Goal: Task Accomplishment & Management: Use online tool/utility

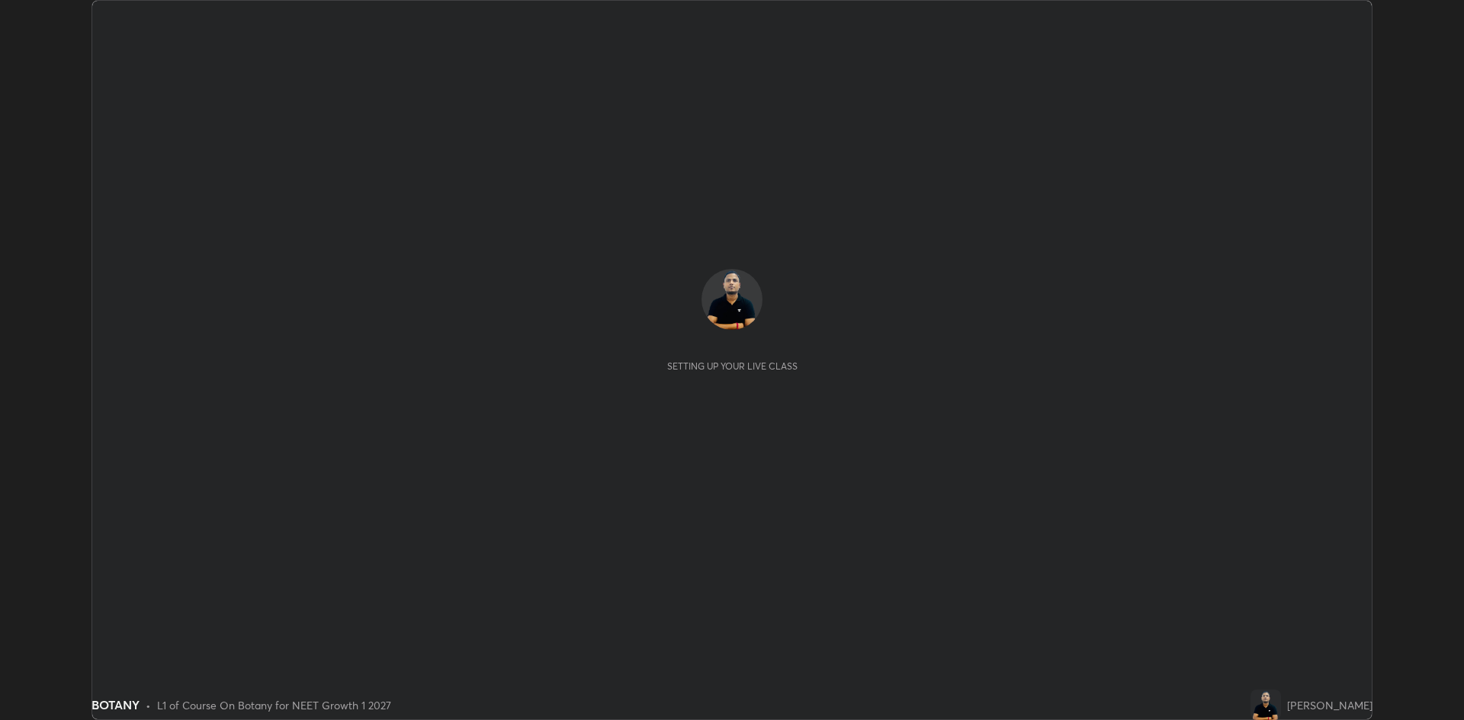
scroll to position [720, 1464]
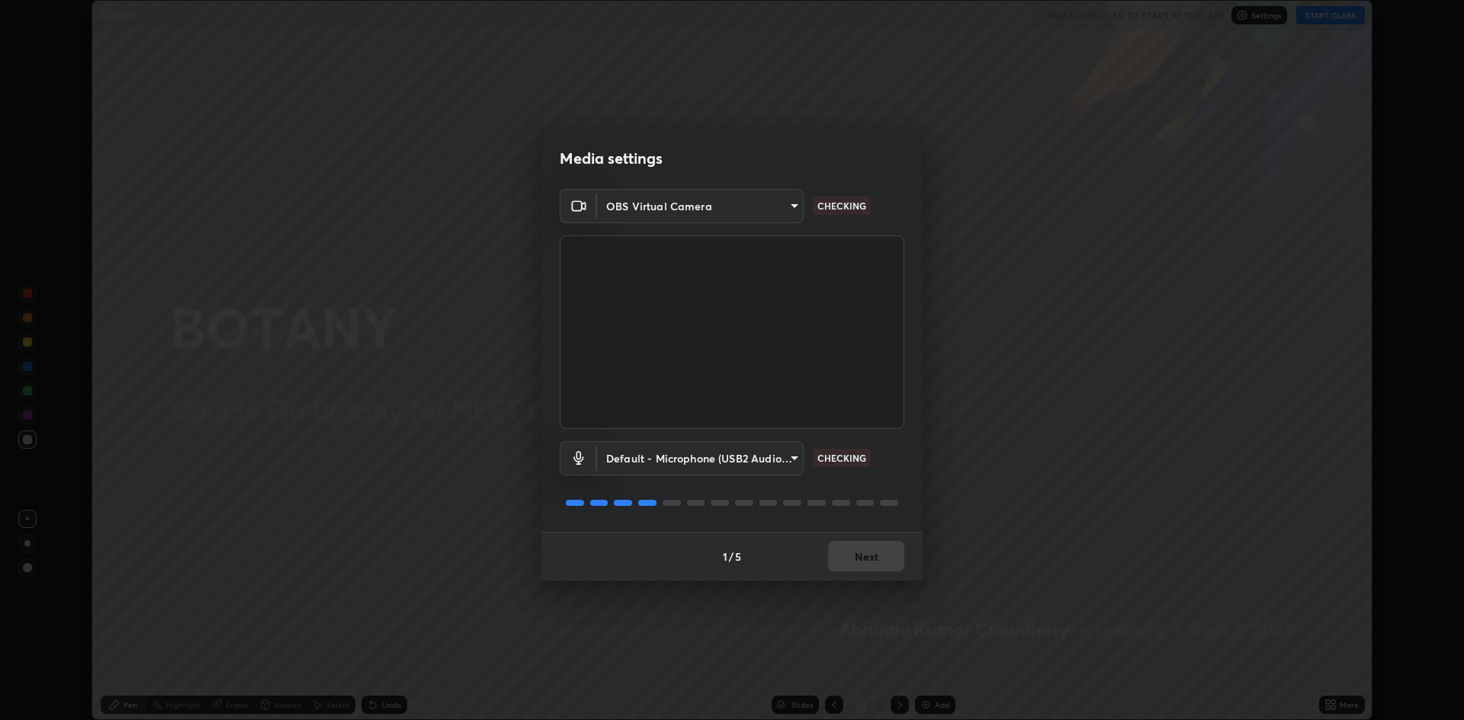
click at [1319, 196] on div "Media settings OBS Virtual Camera fe59f814ae492fa6aa480b72fd70c657e71b71b6469d9…" at bounding box center [732, 360] width 1464 height 720
click at [881, 562] on button "Next" at bounding box center [866, 556] width 76 height 30
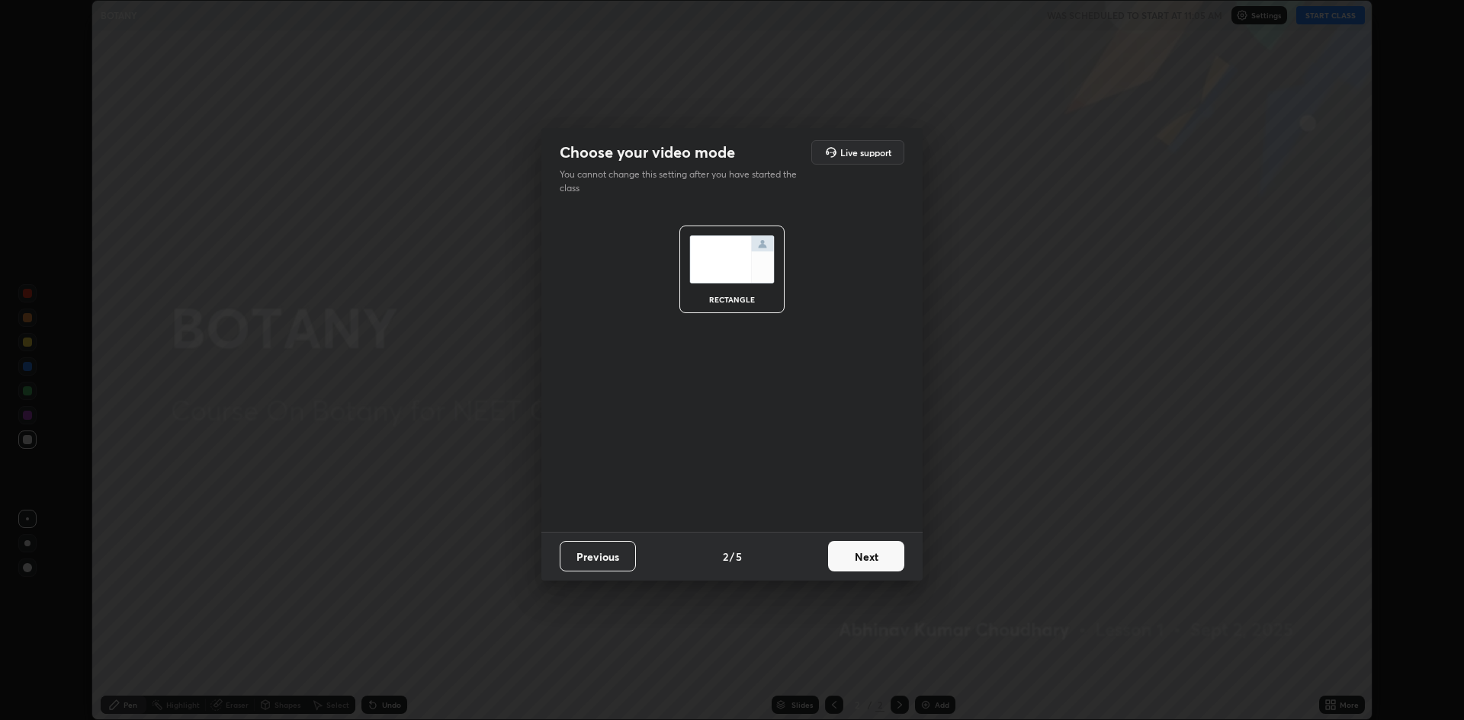
click at [884, 555] on button "Next" at bounding box center [866, 556] width 76 height 30
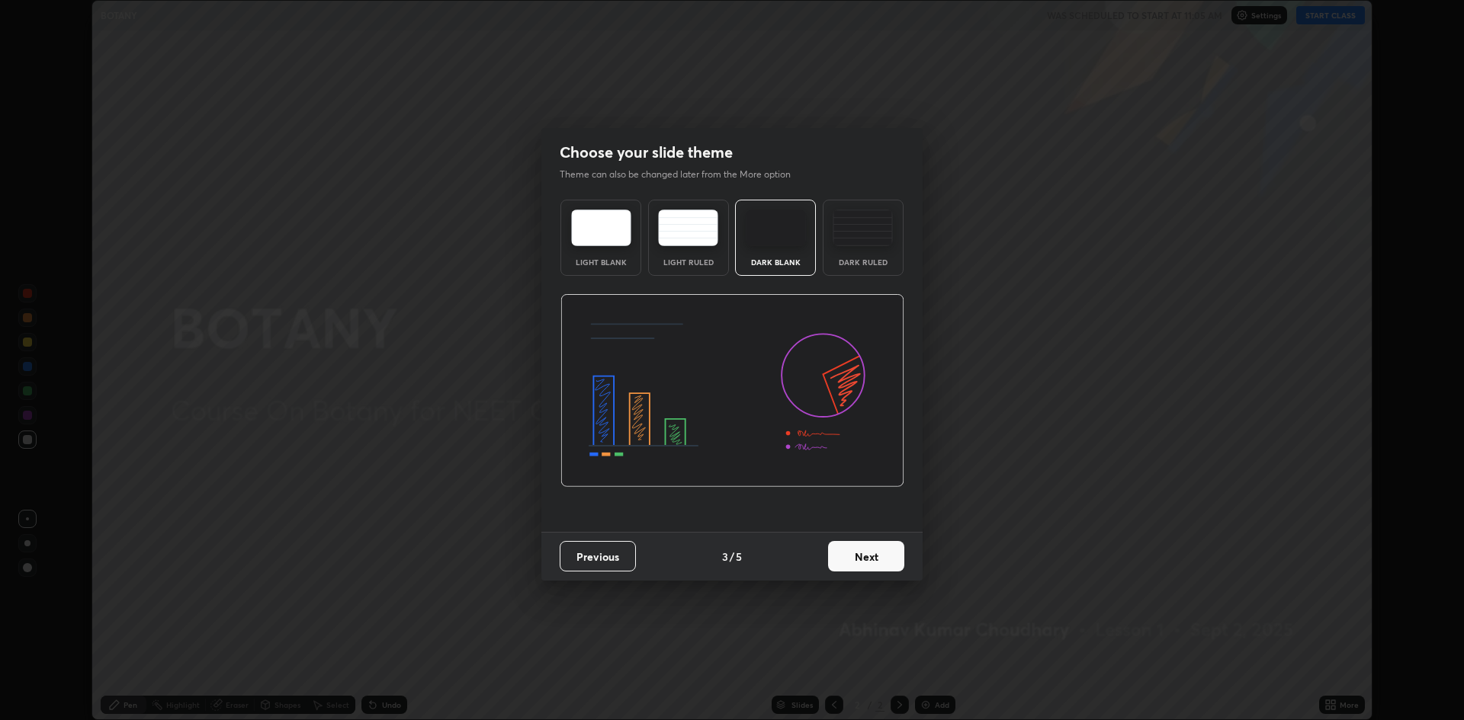
click at [882, 551] on button "Next" at bounding box center [866, 556] width 76 height 30
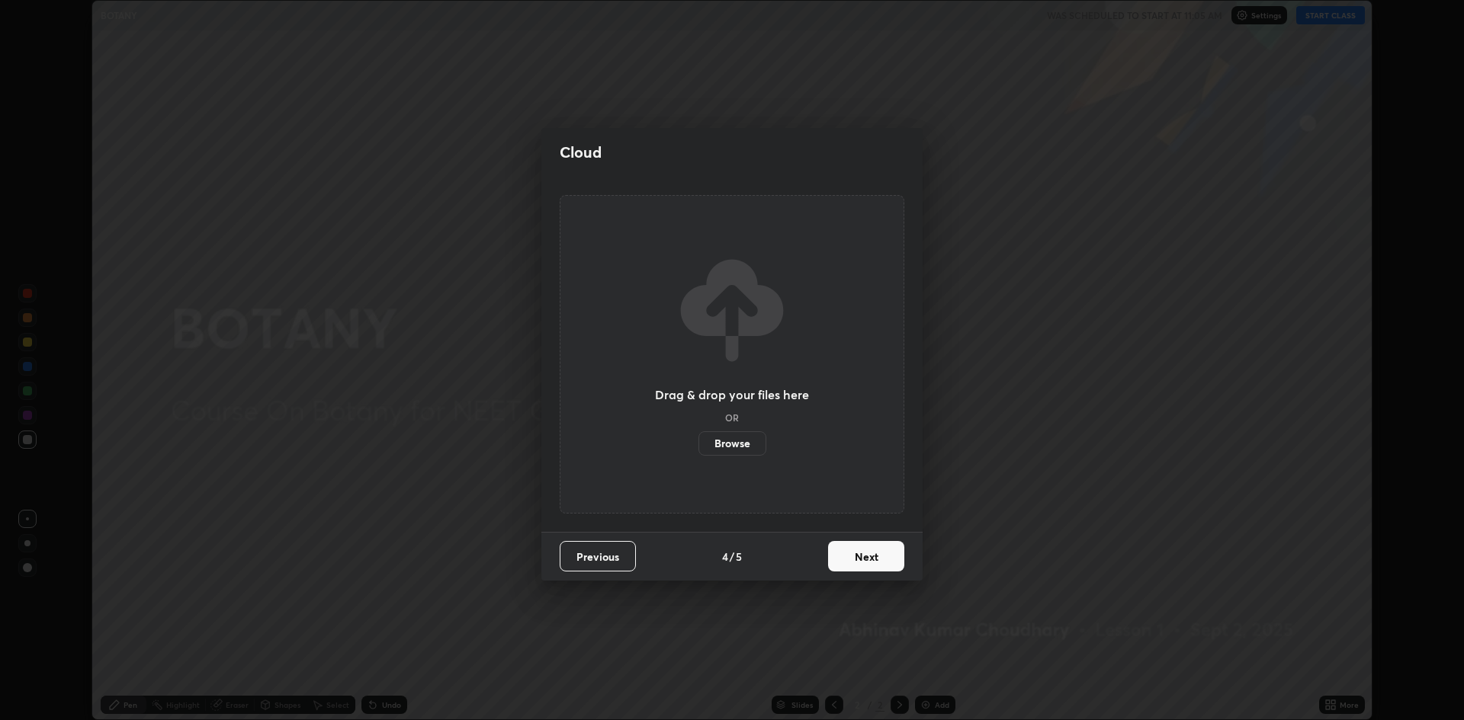
click at [878, 557] on button "Next" at bounding box center [866, 556] width 76 height 30
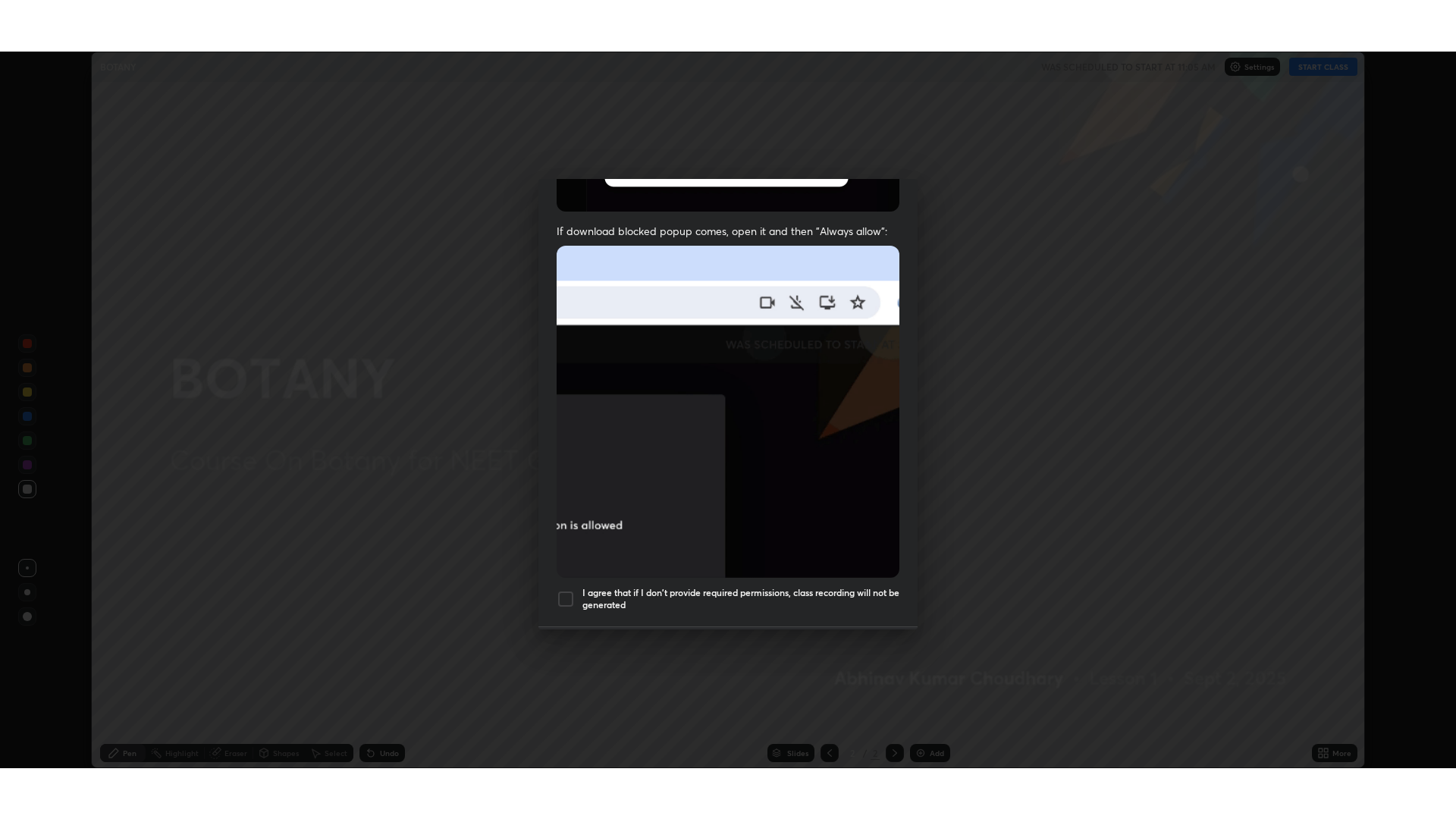
scroll to position [308, 0]
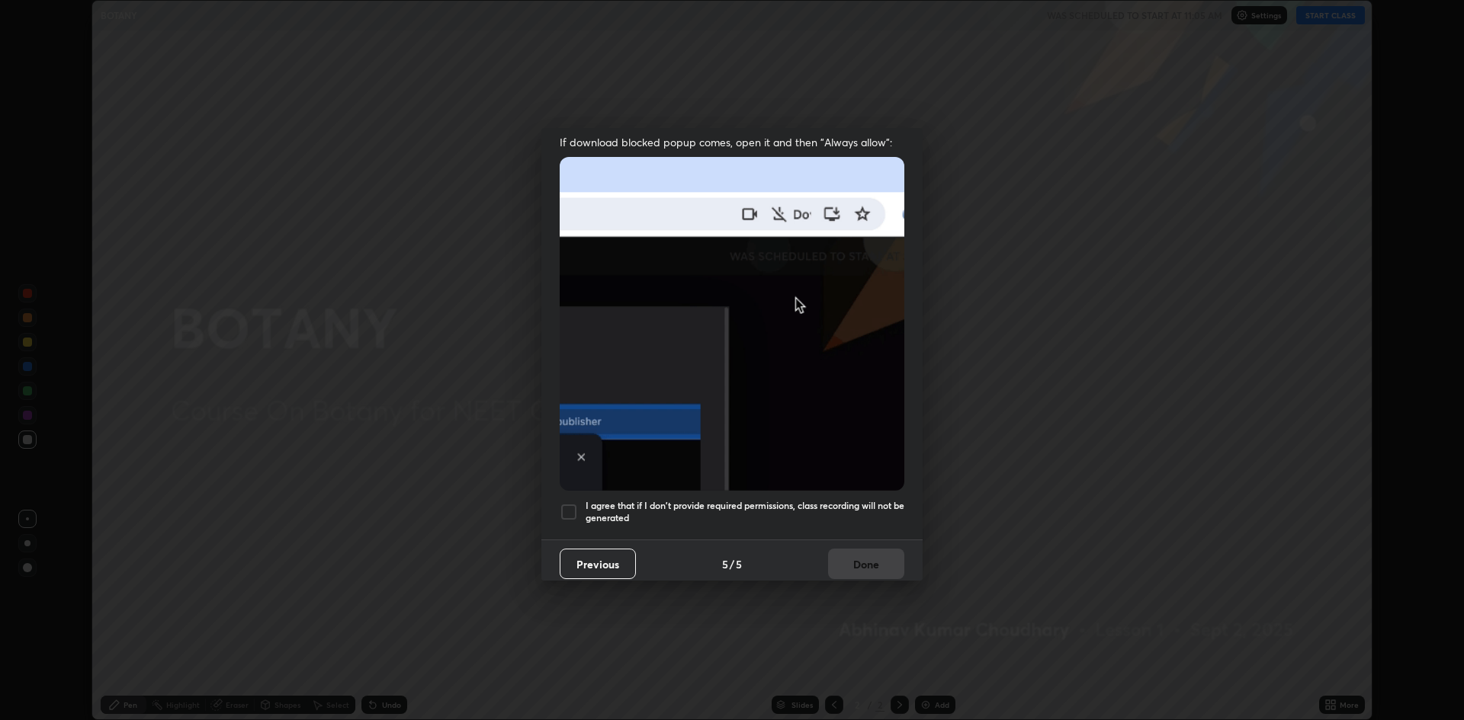
click at [583, 505] on div "I agree that if I don't provide required permissions, class recording will not …" at bounding box center [732, 512] width 345 height 18
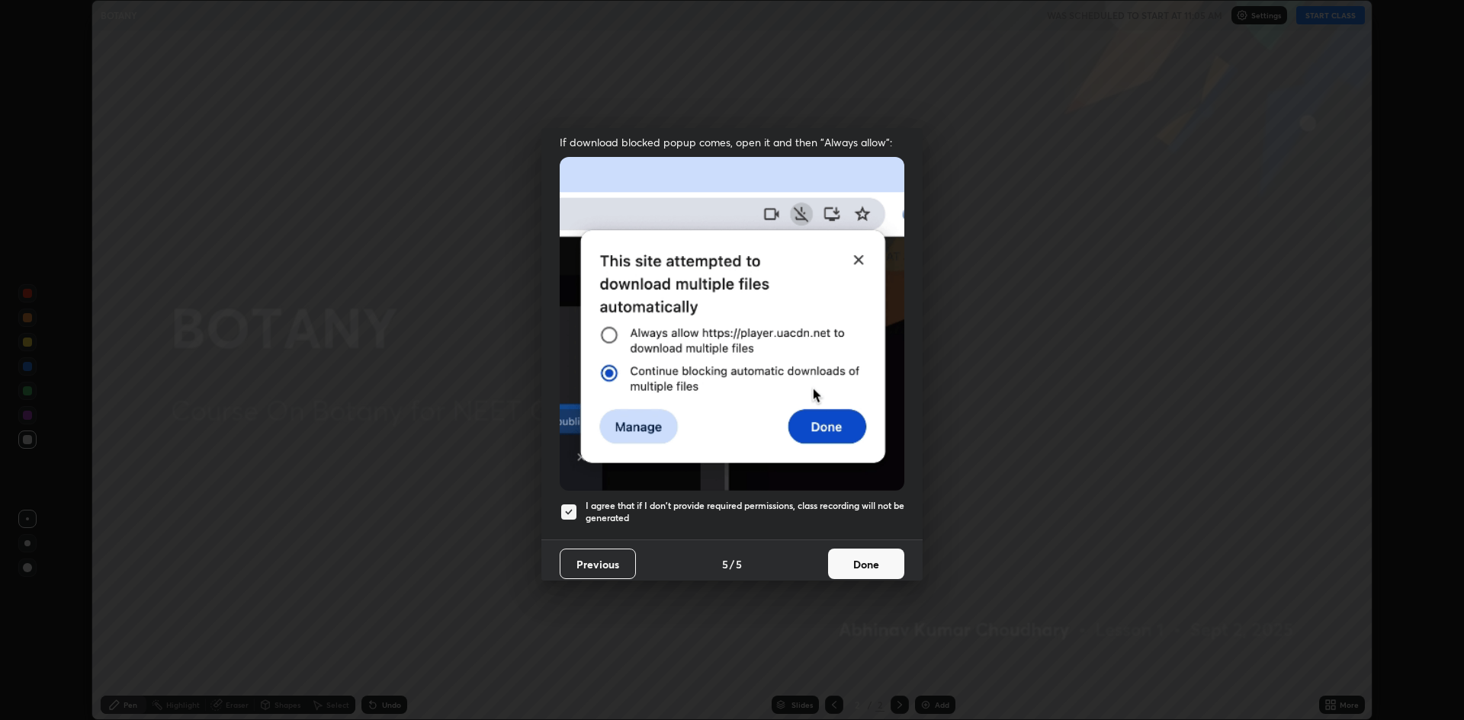
click at [864, 561] on button "Done" at bounding box center [866, 564] width 76 height 30
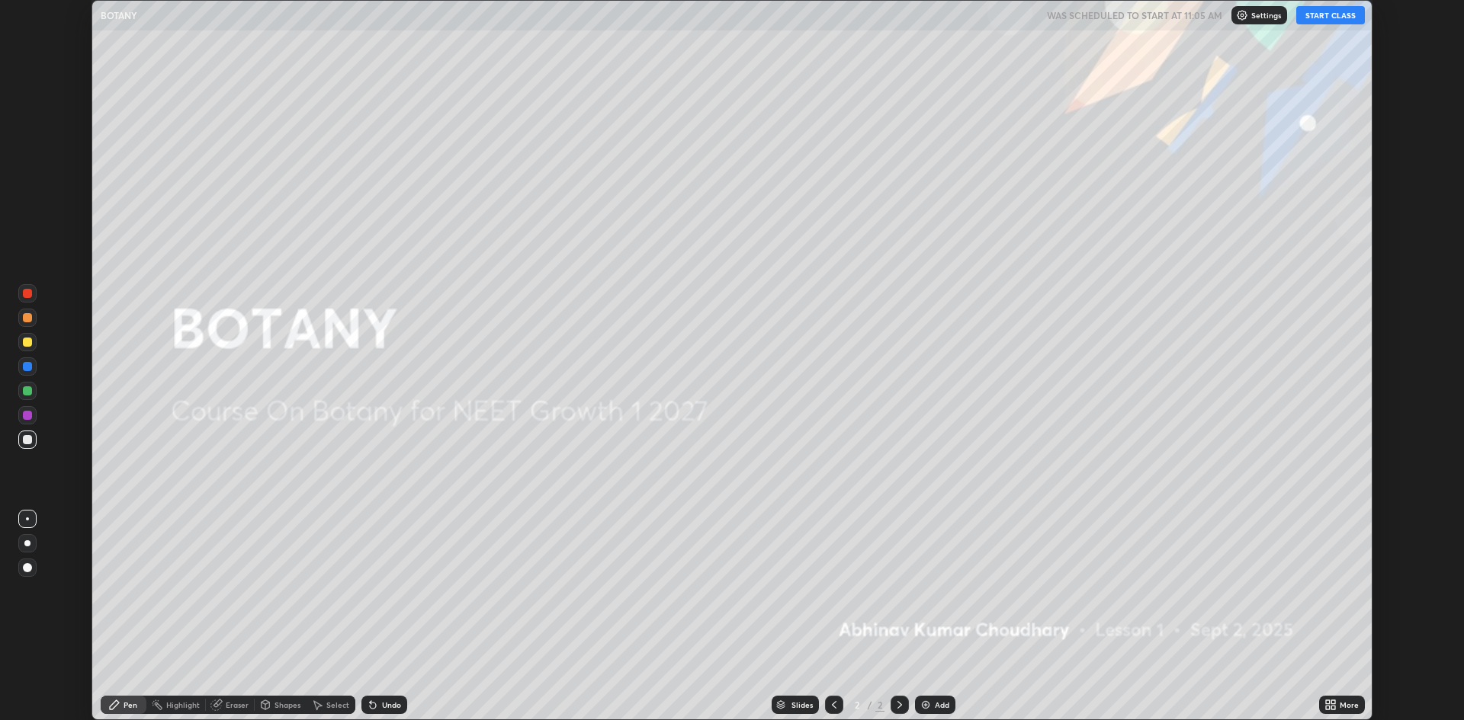
click at [934, 698] on div "Add" at bounding box center [935, 705] width 40 height 18
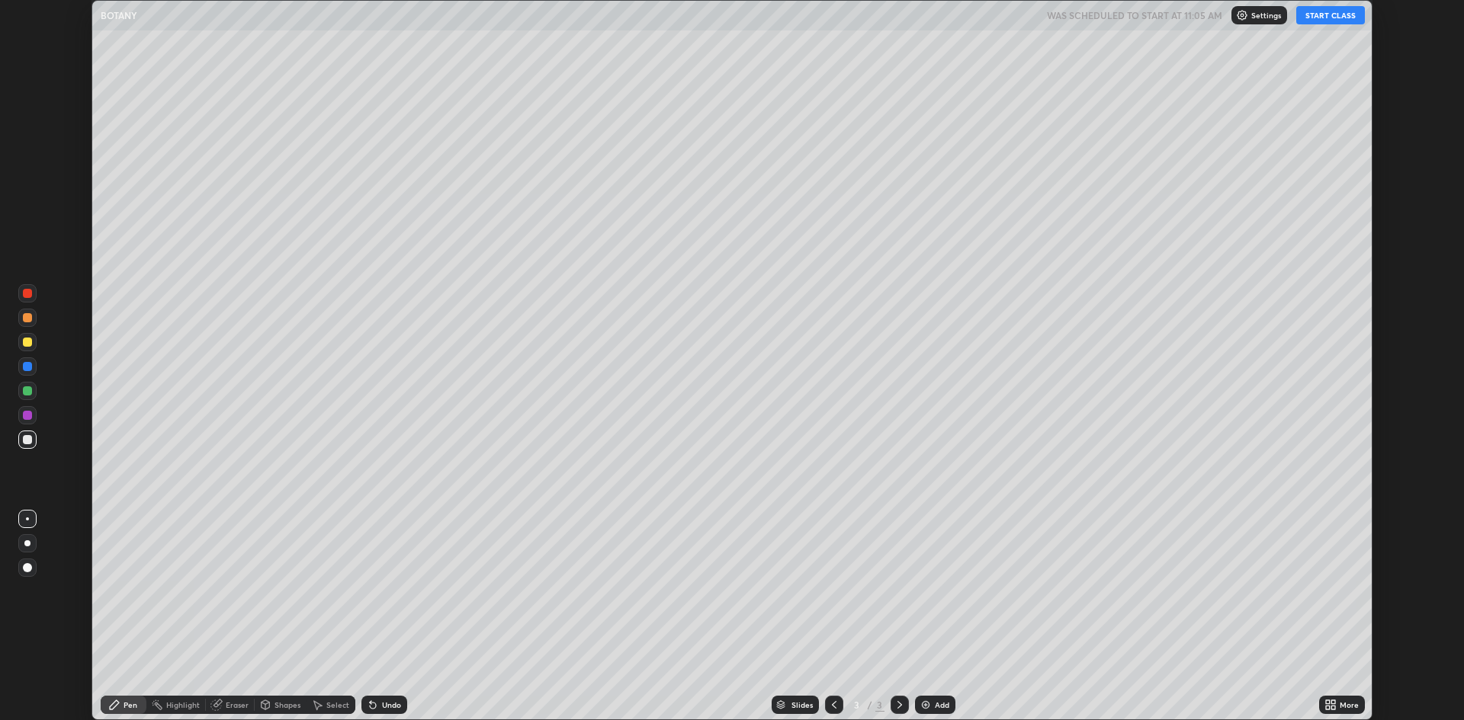
click at [1334, 18] on button "START CLASS" at bounding box center [1330, 15] width 69 height 18
click at [1339, 698] on div "More" at bounding box center [1342, 705] width 46 height 18
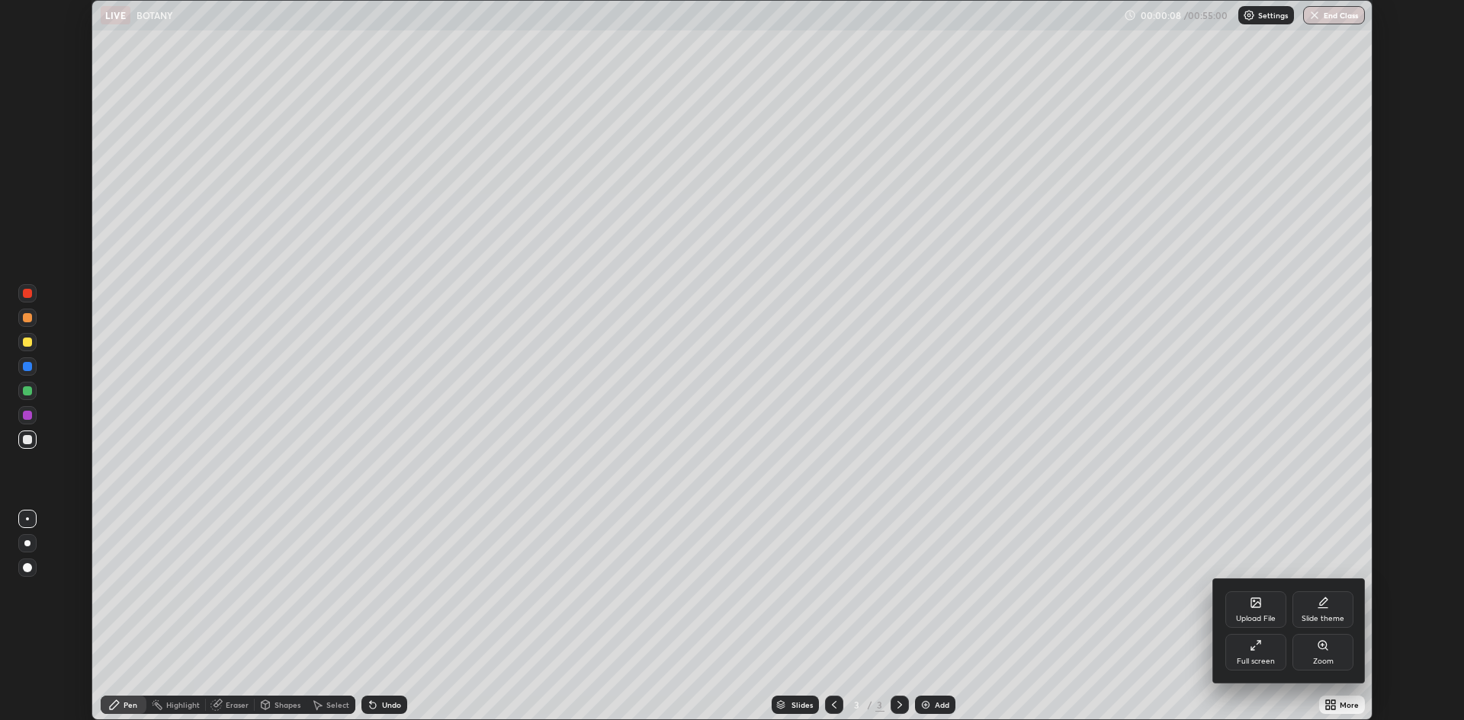
click at [1264, 650] on div "Full screen" at bounding box center [1255, 652] width 61 height 37
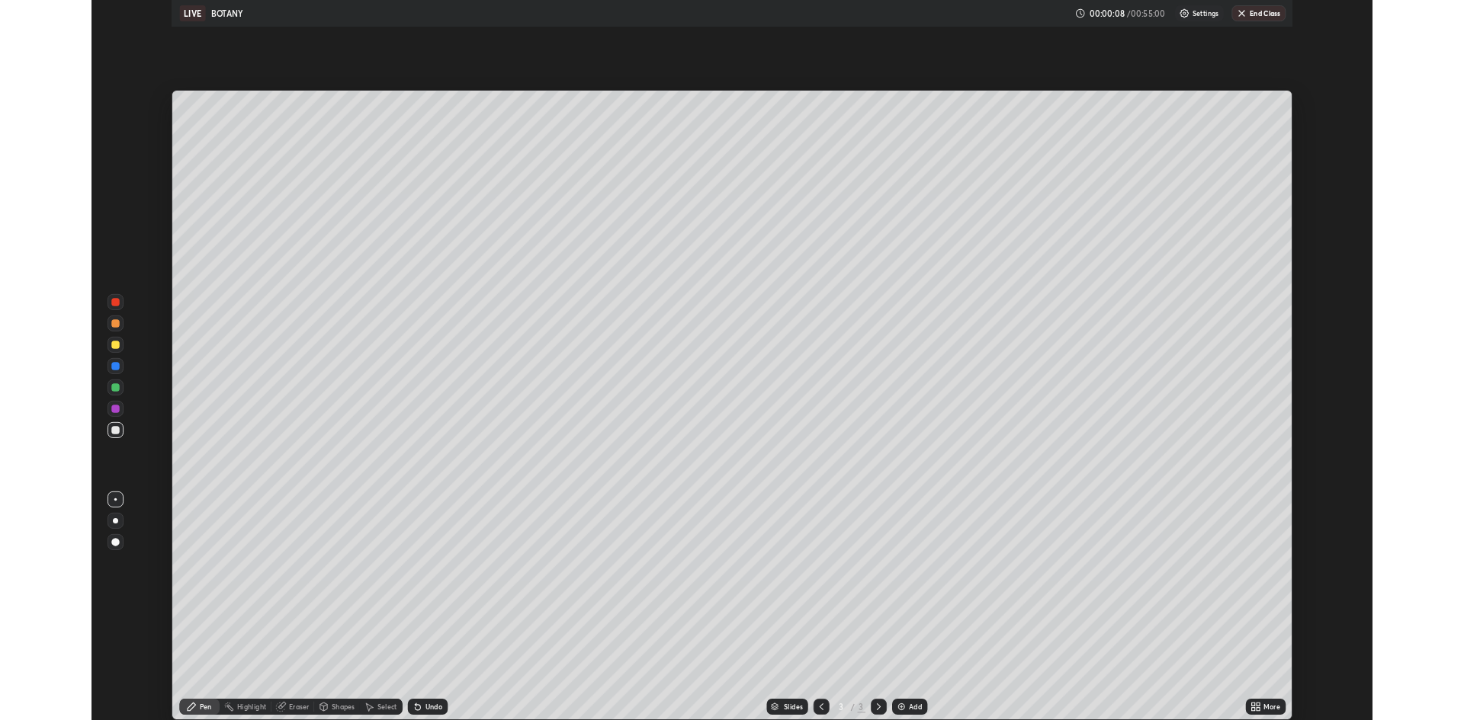
scroll to position [823, 1464]
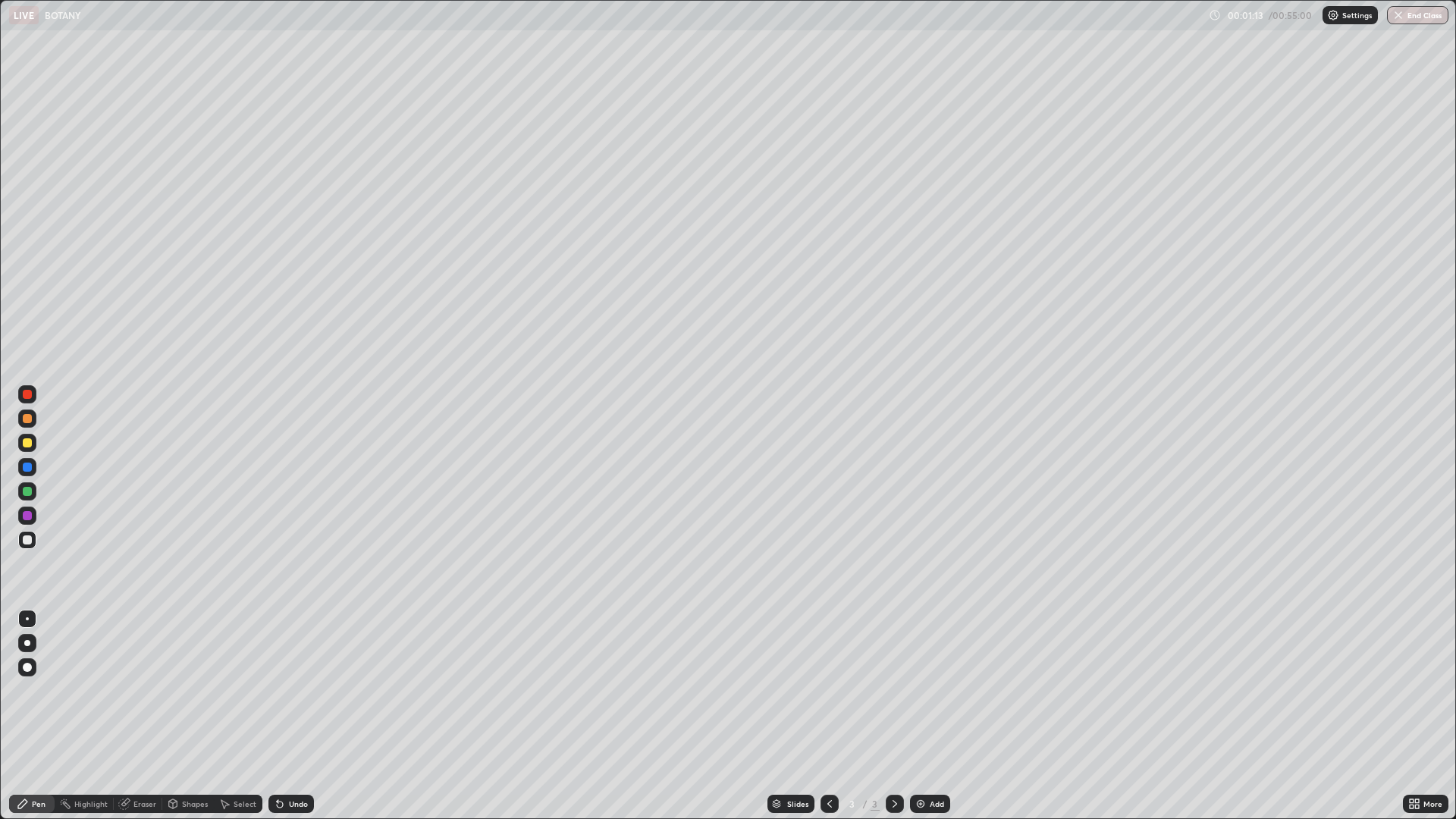
click at [27, 395] on div at bounding box center [27, 394] width 9 height 9
click at [24, 394] on div at bounding box center [27, 394] width 9 height 9
click at [26, 394] on div at bounding box center [27, 394] width 9 height 9
click at [21, 398] on div at bounding box center [27, 394] width 18 height 18
click at [24, 400] on div at bounding box center [27, 394] width 18 height 18
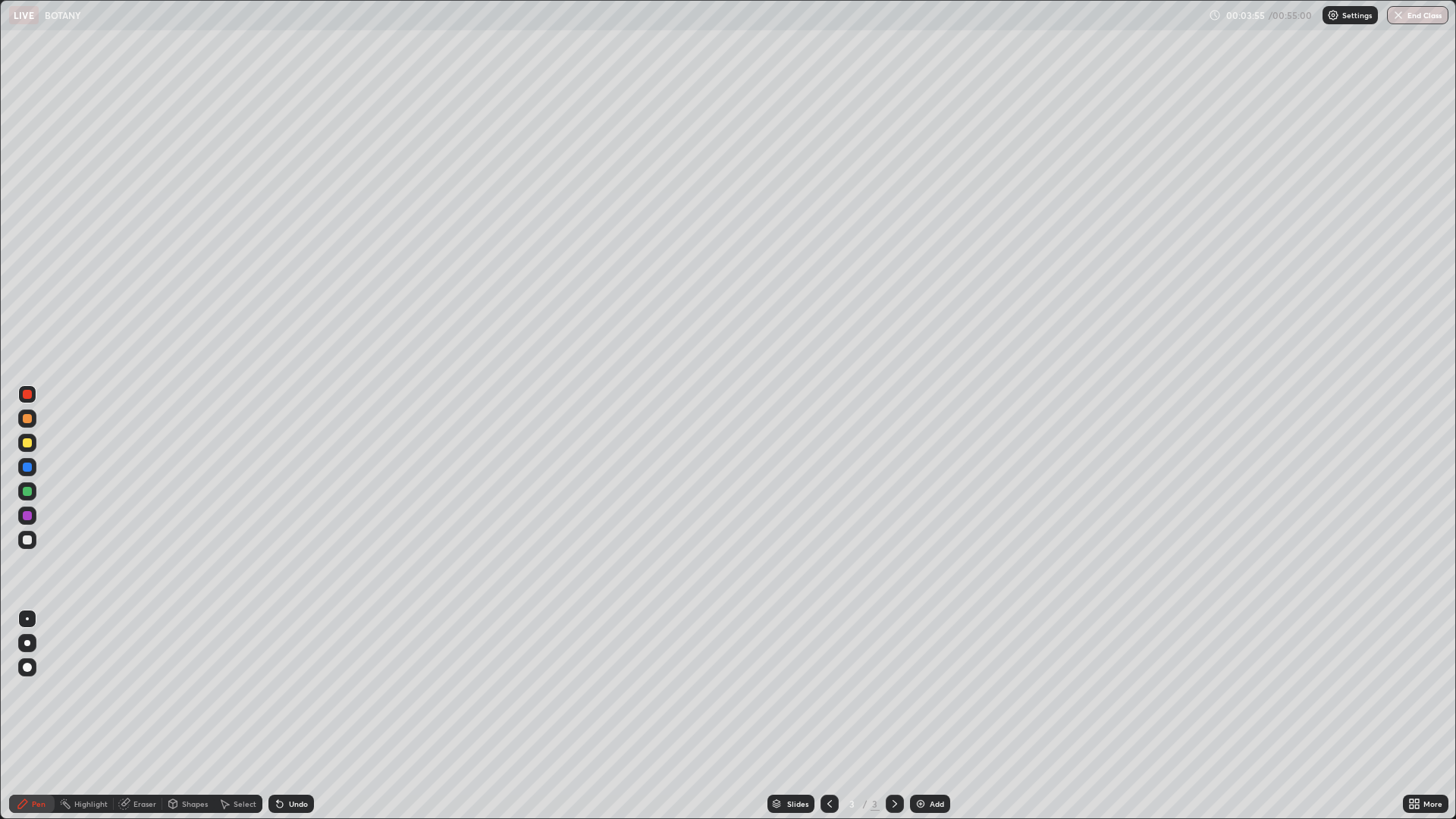
click at [25, 397] on div at bounding box center [27, 394] width 9 height 9
click at [130, 717] on div "Eraser" at bounding box center [137, 804] width 49 height 18
click at [37, 717] on div "Pen" at bounding box center [32, 804] width 46 height 18
click at [133, 717] on div "Eraser" at bounding box center [144, 804] width 23 height 8
click at [37, 717] on div "Pen" at bounding box center [39, 804] width 14 height 8
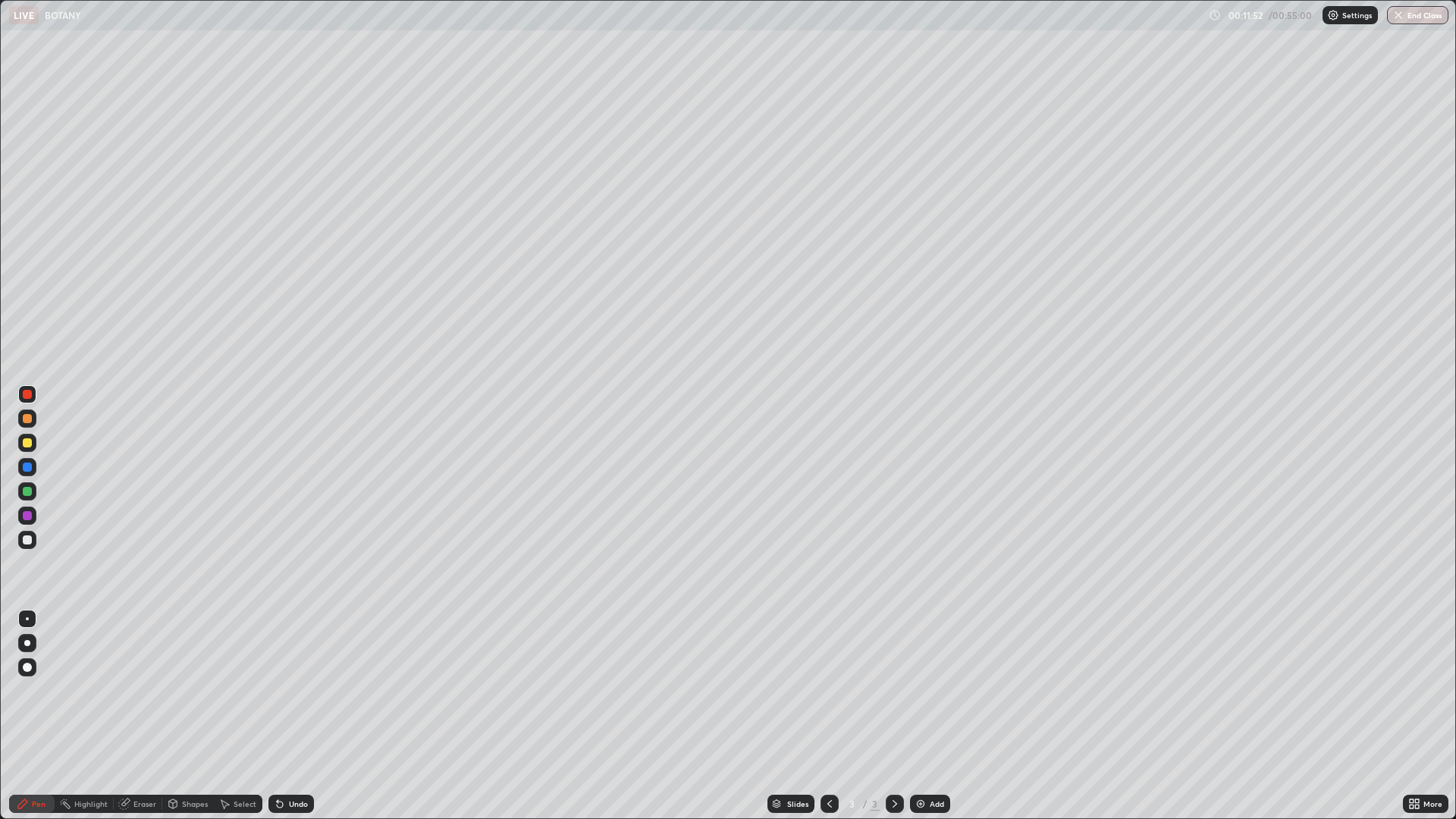
click at [928, 717] on div "Add" at bounding box center [930, 804] width 40 height 18
click at [834, 717] on div at bounding box center [829, 804] width 18 height 18
click at [922, 717] on img at bounding box center [920, 804] width 12 height 12
click at [142, 717] on div "Eraser" at bounding box center [144, 804] width 23 height 8
click at [137, 717] on div "Eraser" at bounding box center [144, 804] width 23 height 8
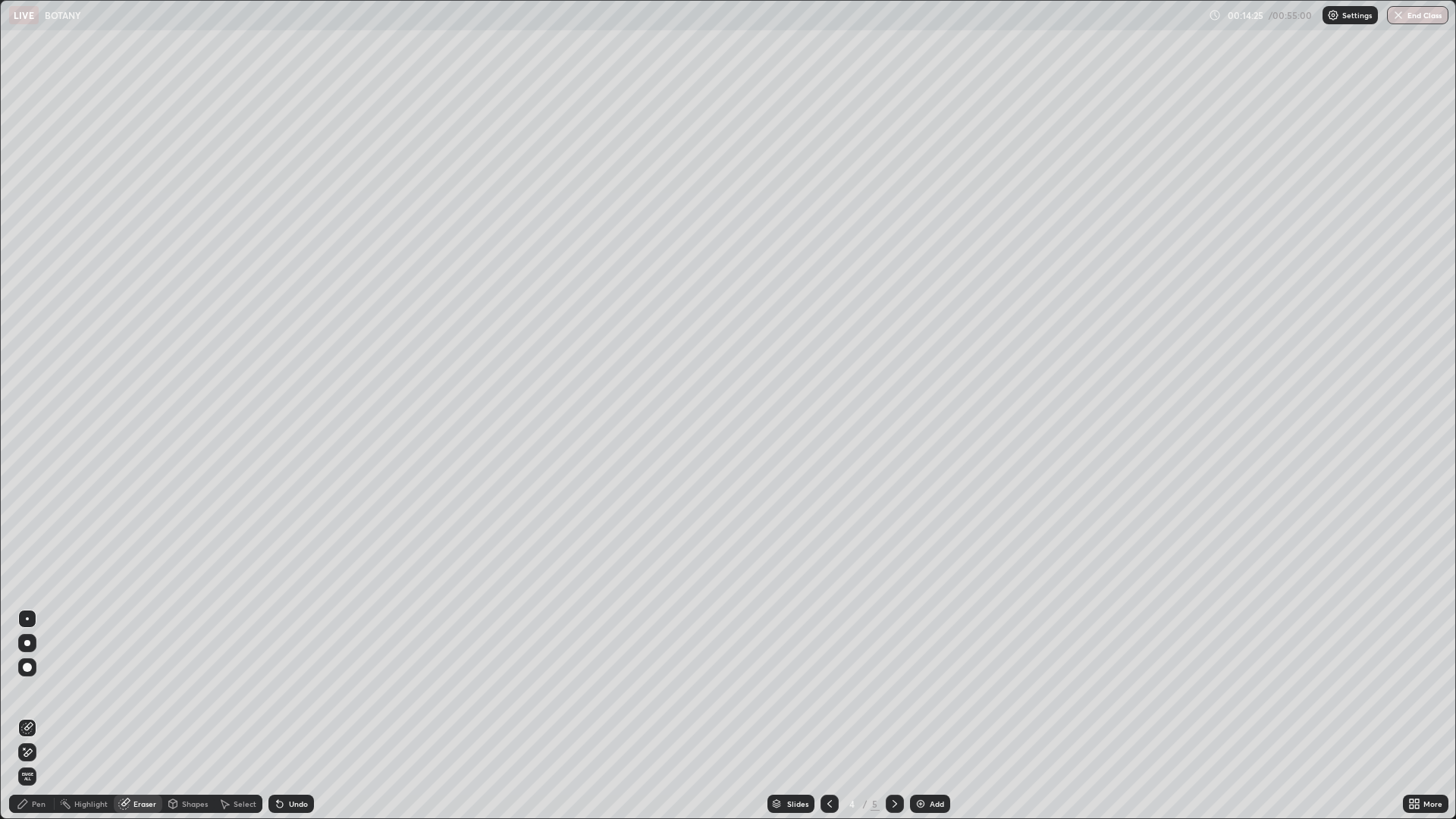
click at [27, 666] on div at bounding box center [27, 667] width 9 height 9
click at [45, 717] on div "Pen" at bounding box center [39, 804] width 14 height 8
click at [25, 466] on div at bounding box center [27, 467] width 9 height 9
click at [24, 397] on div at bounding box center [27, 394] width 9 height 9
click at [140, 717] on div "Eraser" at bounding box center [144, 804] width 23 height 8
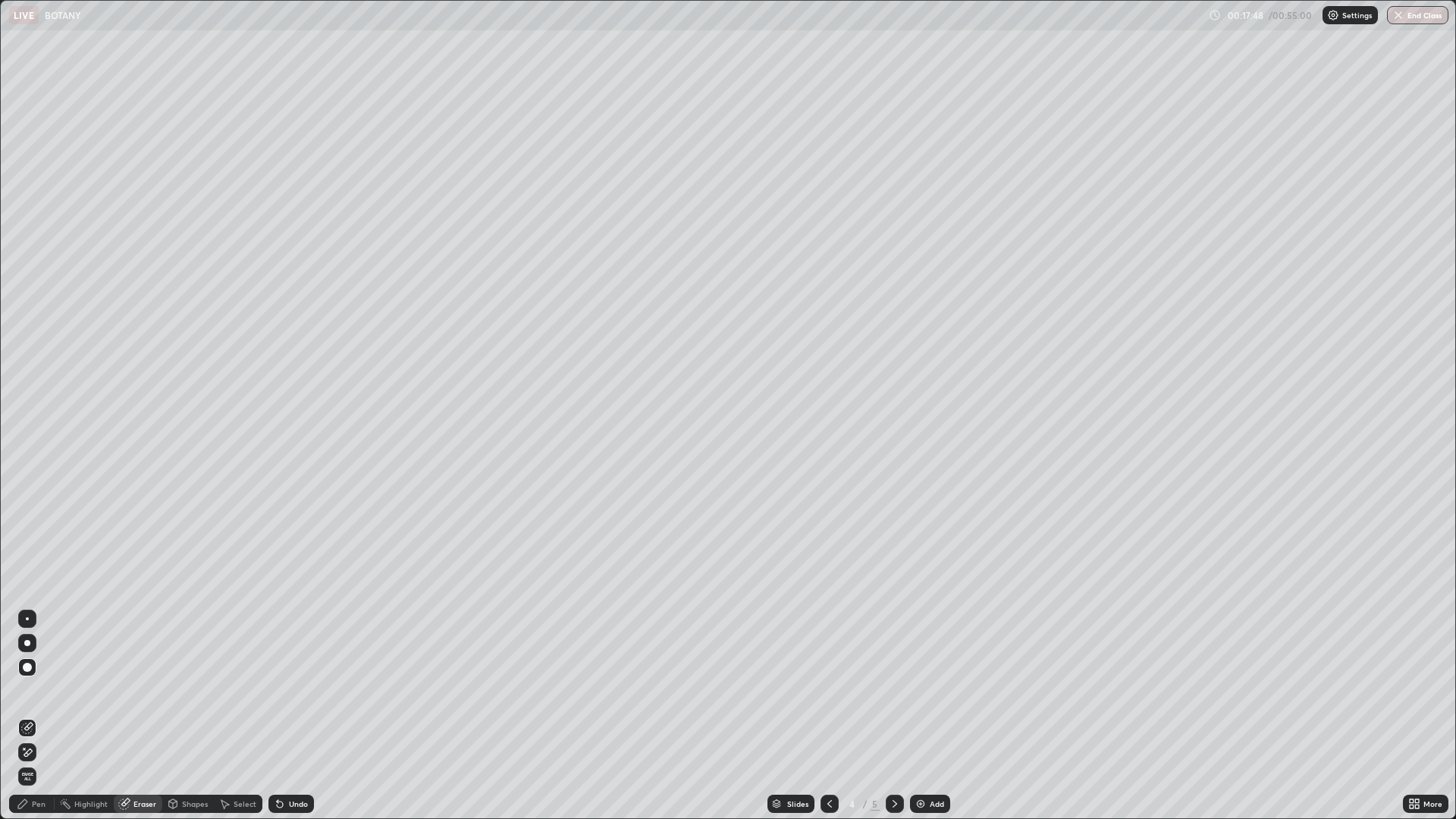
click at [27, 659] on div at bounding box center [27, 668] width 18 height 18
click at [35, 717] on div "Pen" at bounding box center [32, 804] width 46 height 18
click at [1422, 717] on div "More" at bounding box center [1425, 804] width 46 height 18
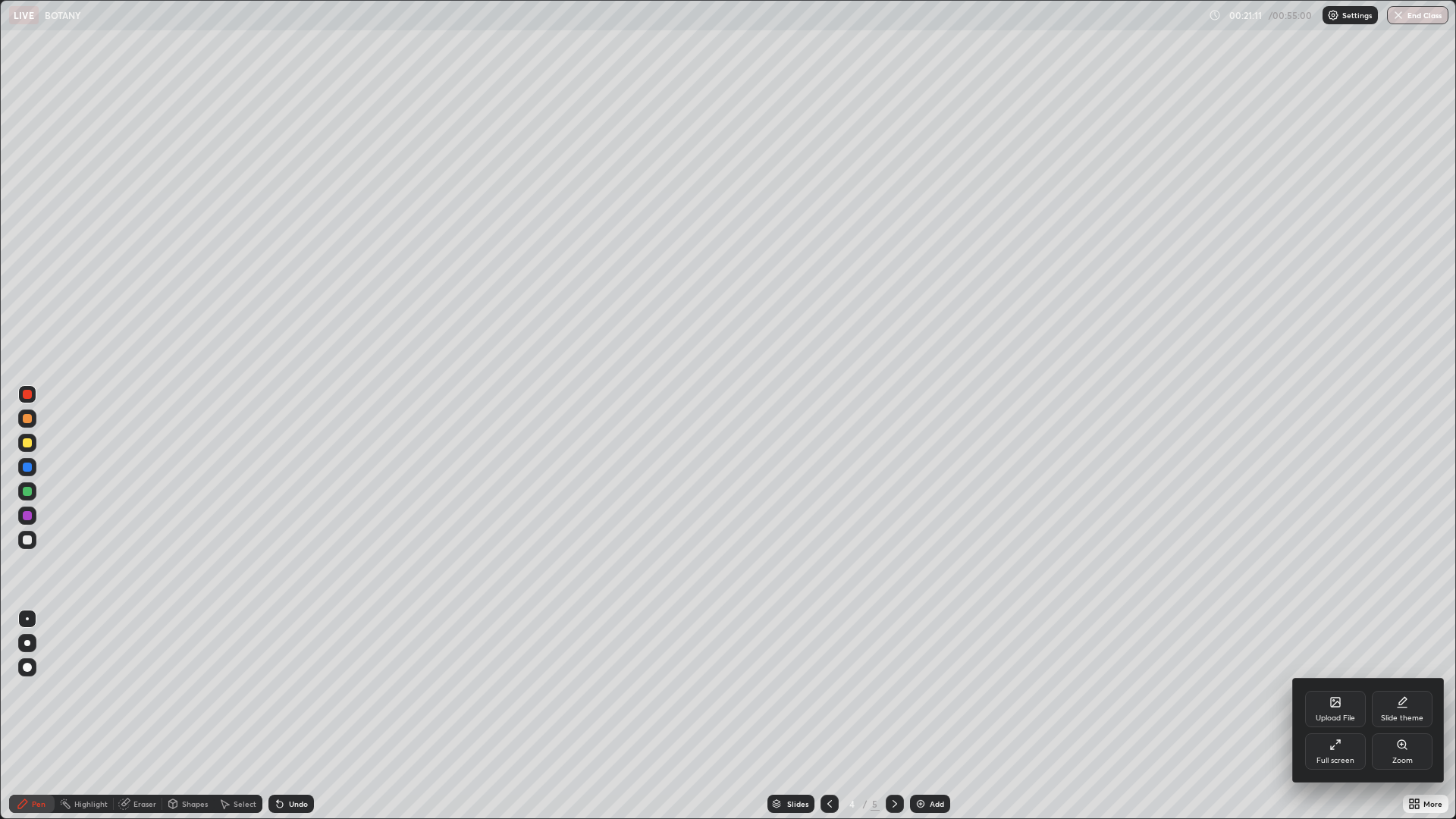
click at [1344, 717] on div "Full screen" at bounding box center [1335, 751] width 61 height 37
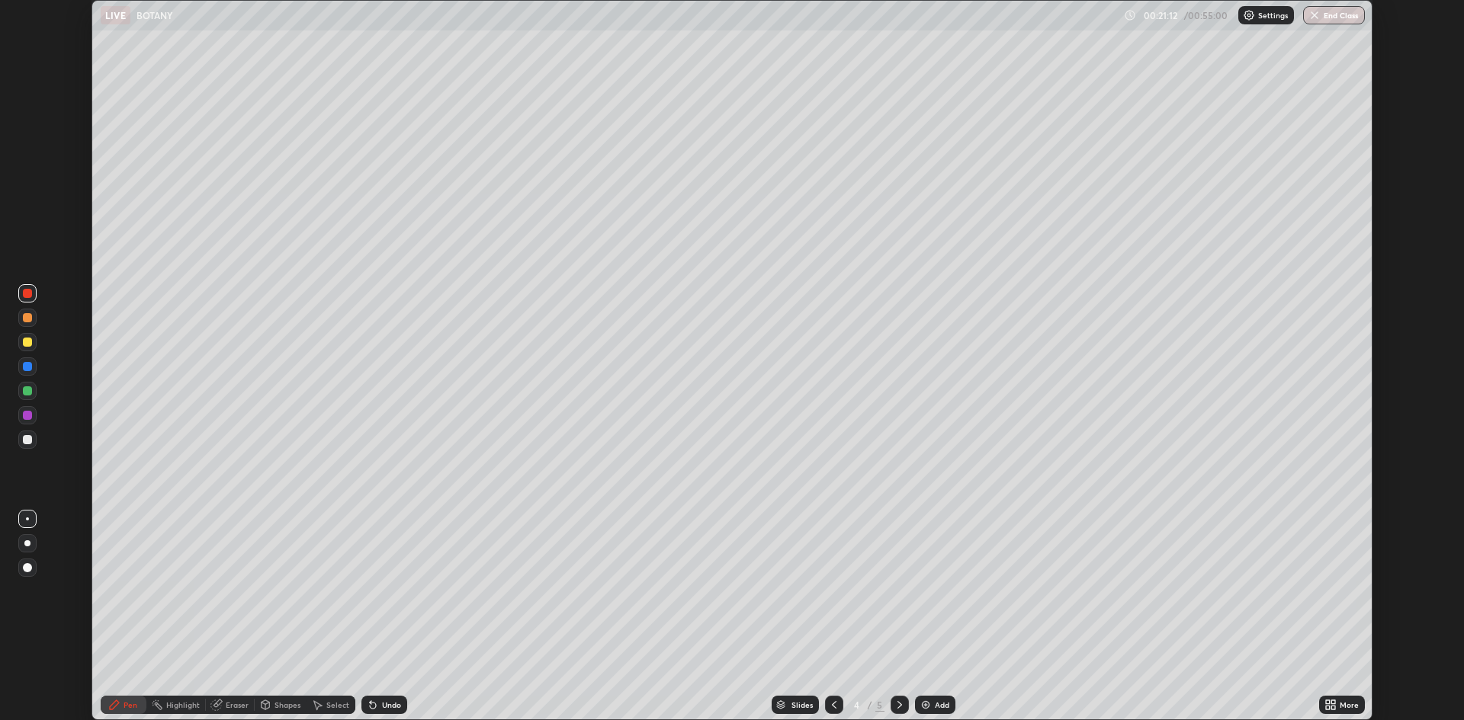
scroll to position [75515, 74772]
click at [789, 705] on div "Slides" at bounding box center [795, 705] width 47 height 18
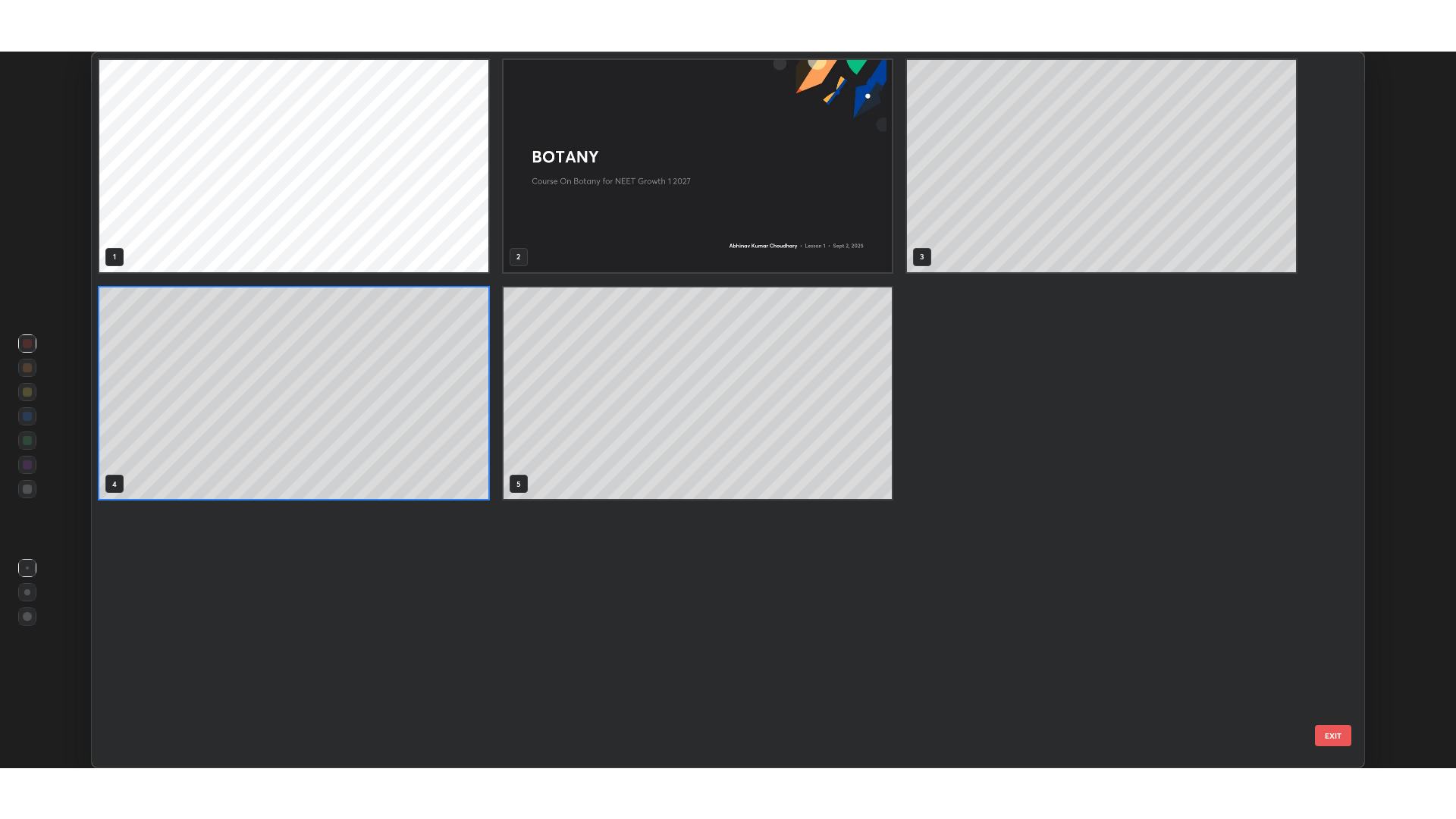
scroll to position [711, 1265]
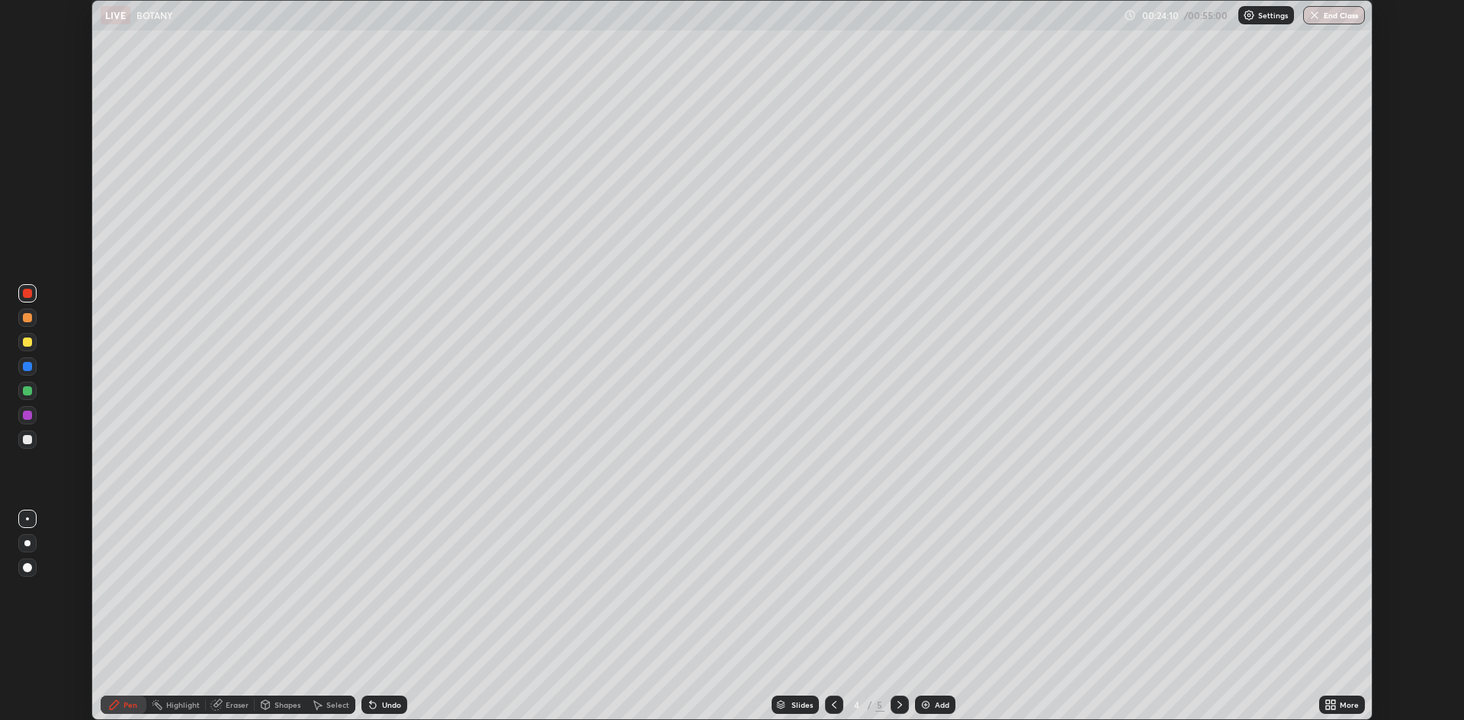
click at [313, 707] on icon at bounding box center [317, 705] width 12 height 12
click at [130, 704] on div "Pen" at bounding box center [131, 705] width 14 height 8
click at [935, 706] on div "Add" at bounding box center [942, 705] width 14 height 8
click at [835, 703] on icon at bounding box center [834, 705] width 12 height 12
click at [1343, 708] on div "More" at bounding box center [1348, 705] width 19 height 8
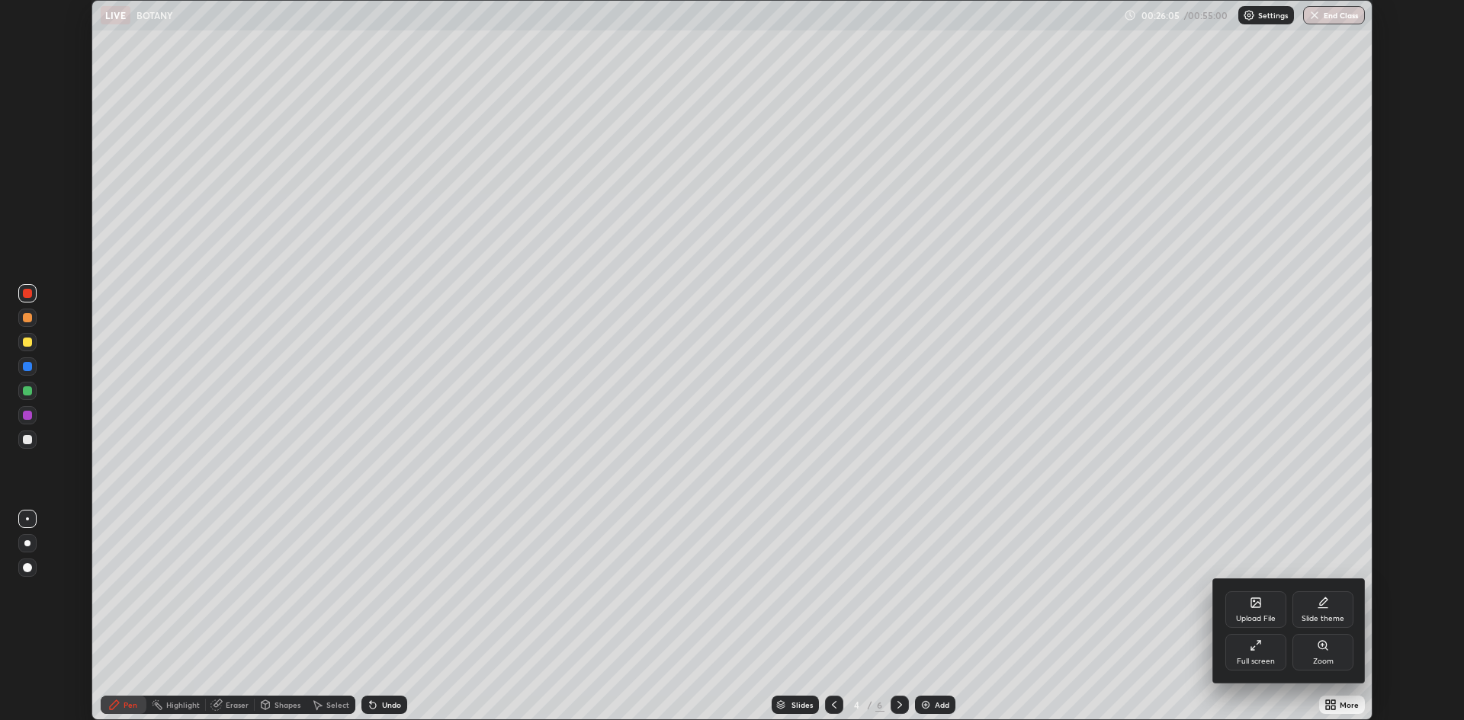
click at [1262, 658] on div "Full screen" at bounding box center [1256, 662] width 38 height 8
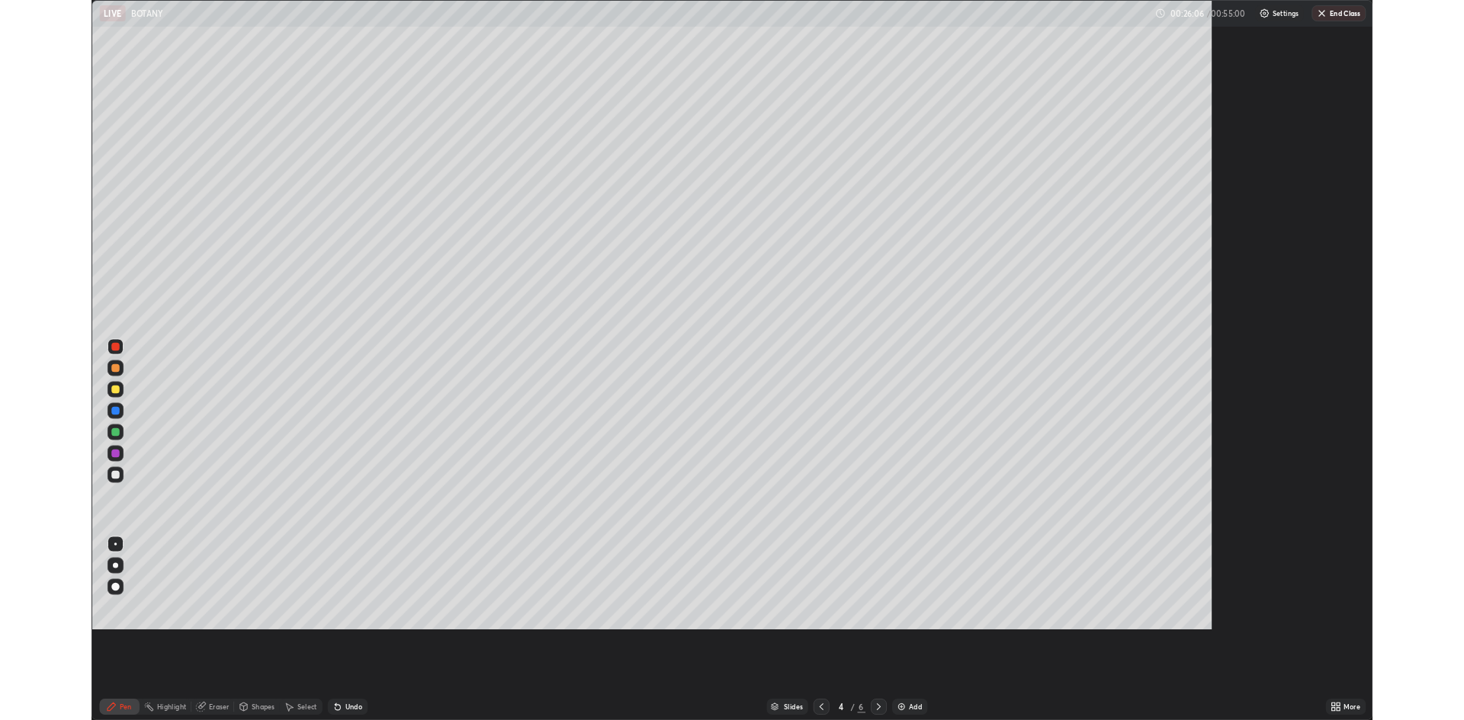
scroll to position [823, 1464]
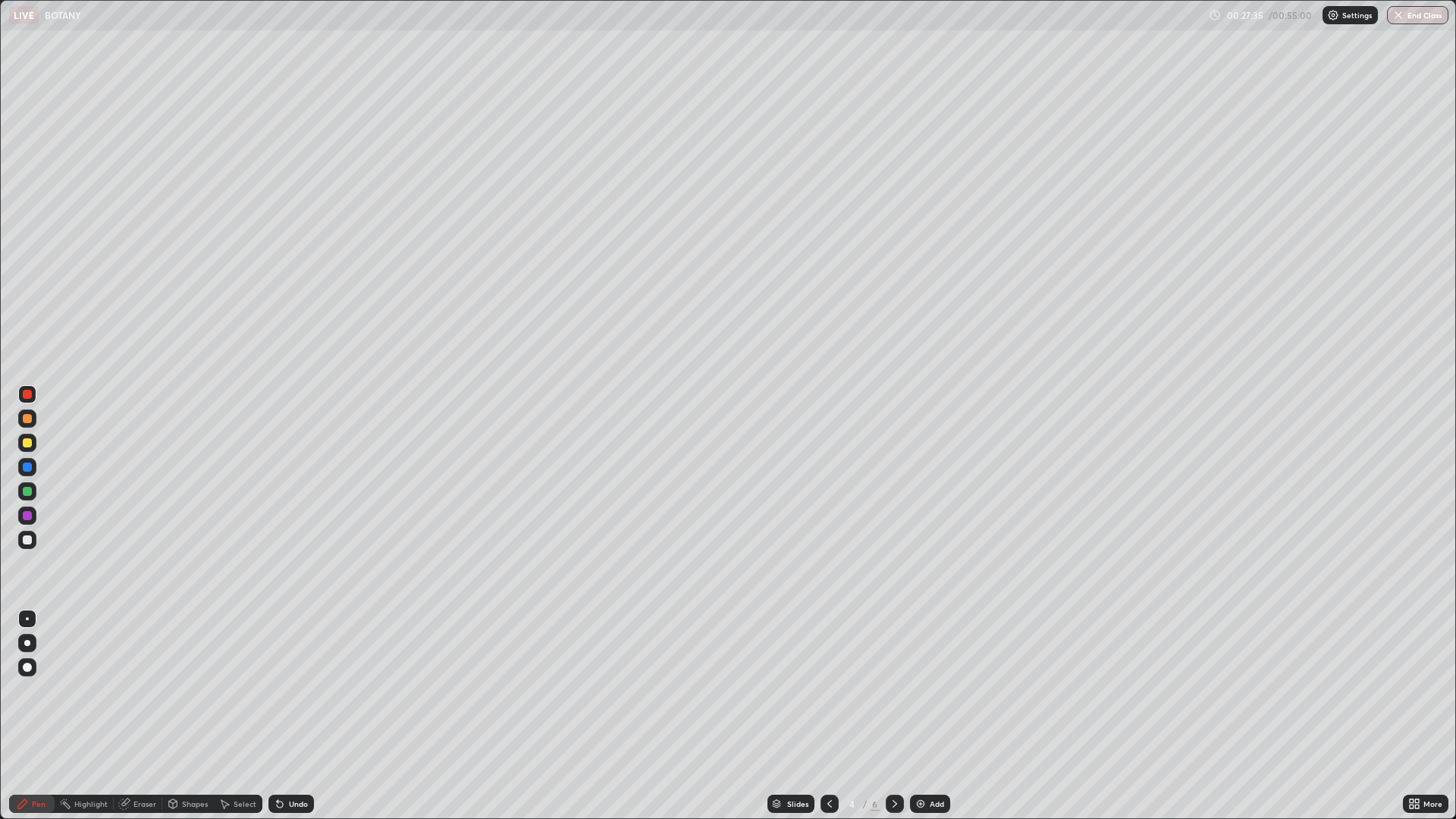
click at [921, 717] on img at bounding box center [920, 804] width 12 height 12
click at [126, 717] on div "Eraser" at bounding box center [137, 804] width 49 height 18
click at [44, 717] on div "Pen" at bounding box center [39, 804] width 14 height 8
click at [141, 717] on div "Eraser" at bounding box center [137, 804] width 49 height 18
click at [34, 717] on div "Pen" at bounding box center [39, 804] width 14 height 8
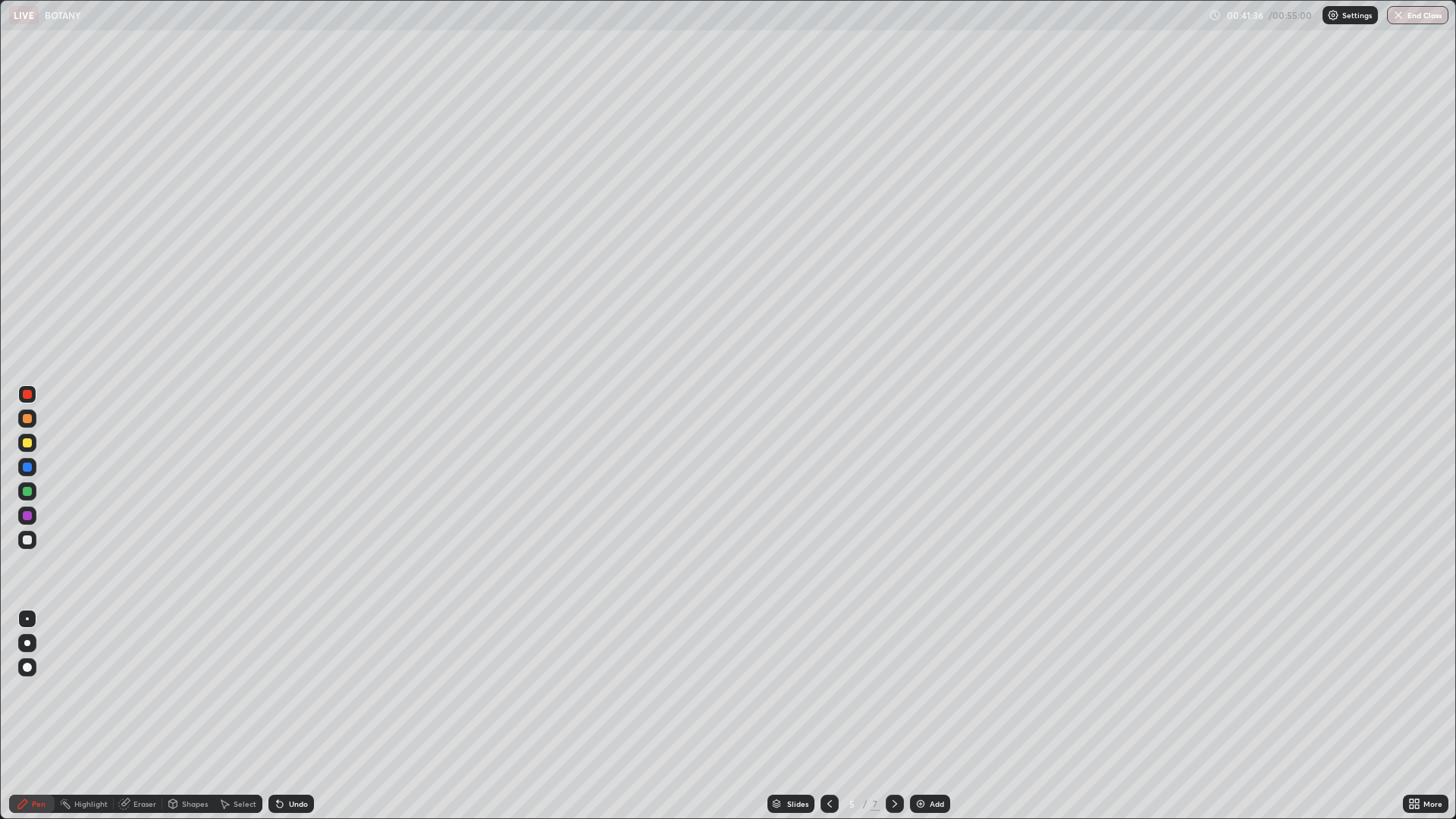
click at [1423, 717] on div "More" at bounding box center [1432, 804] width 19 height 8
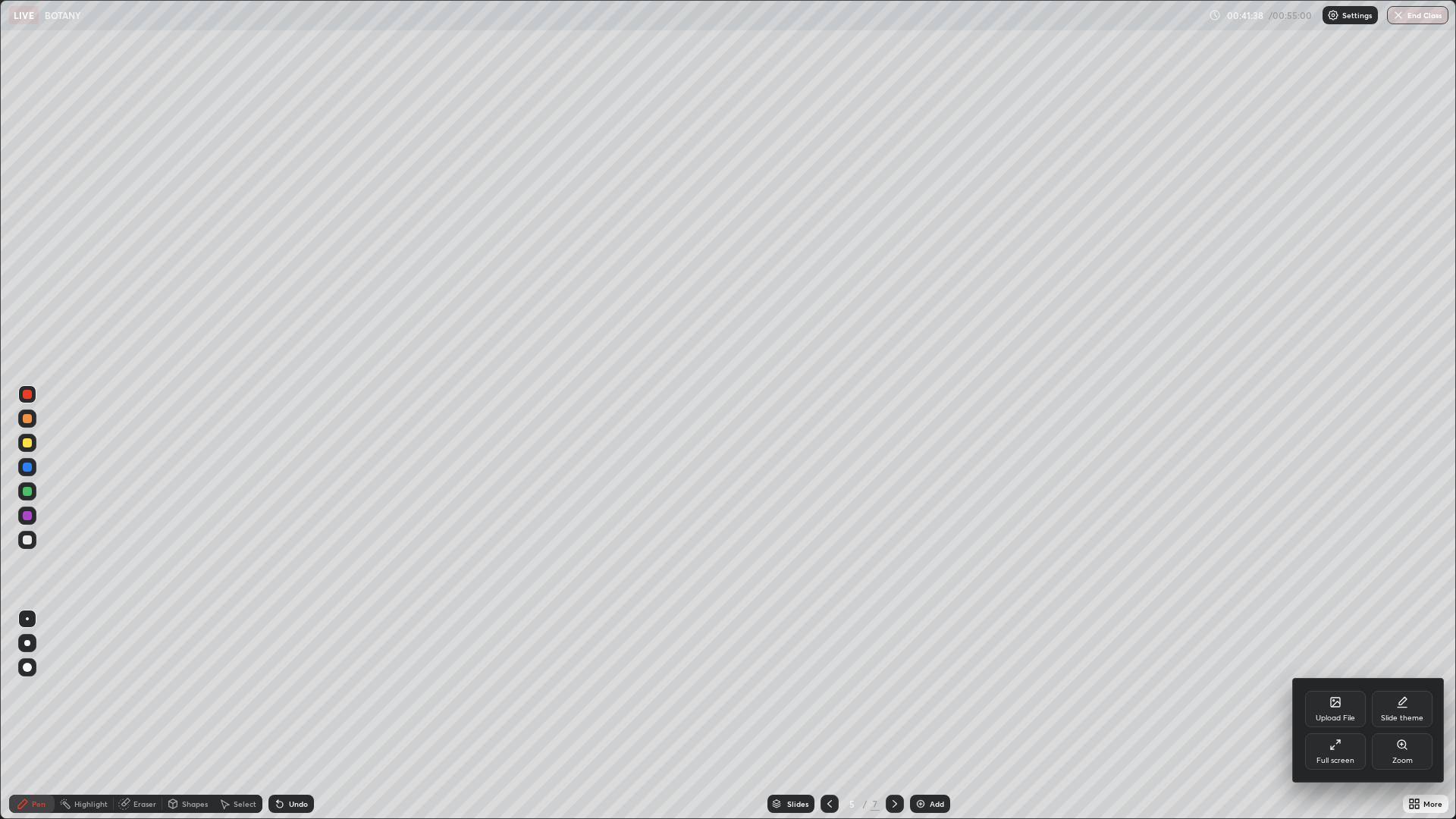
click at [1348, 717] on div "Full screen" at bounding box center [1335, 751] width 61 height 37
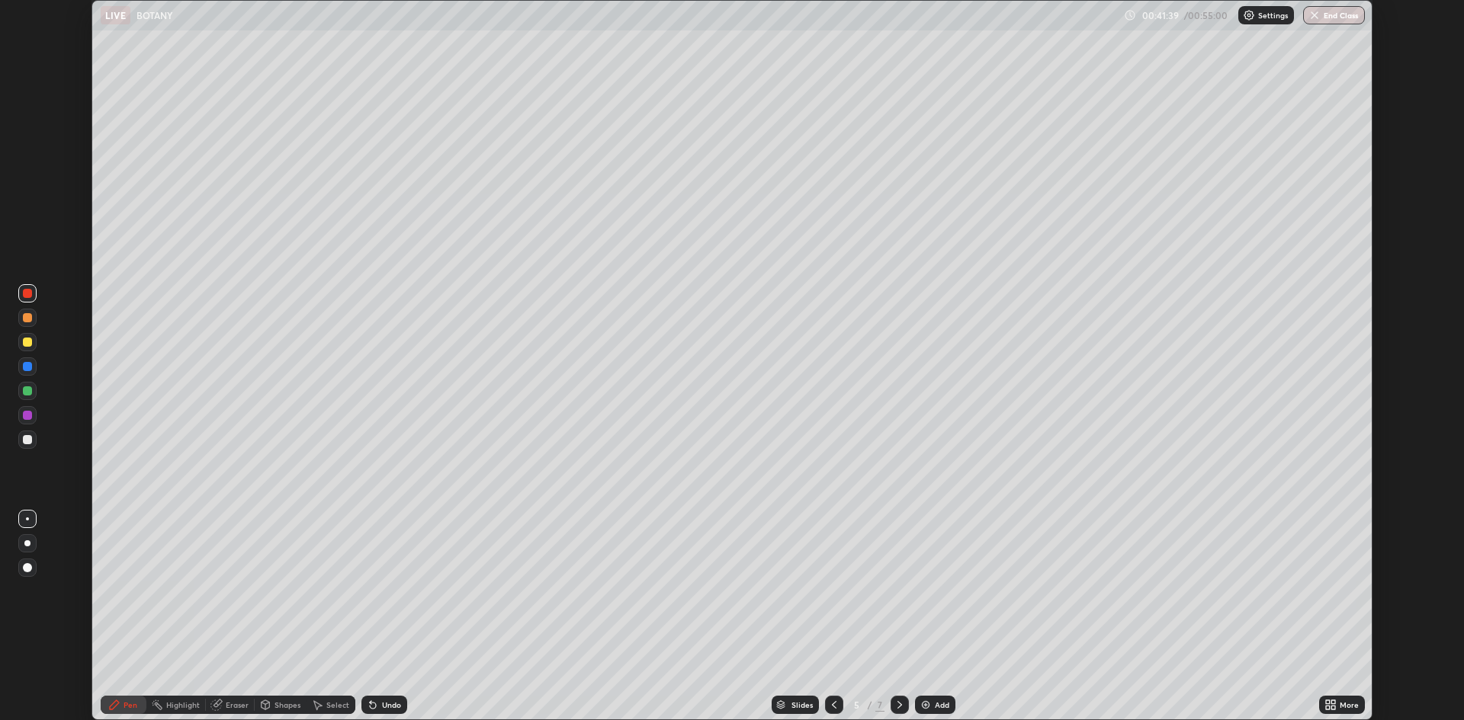
scroll to position [75515, 74772]
click at [120, 24] on div "LIVE BOTANY" at bounding box center [610, 15] width 1019 height 30
click at [1323, 16] on button "End Class" at bounding box center [1334, 15] width 60 height 18
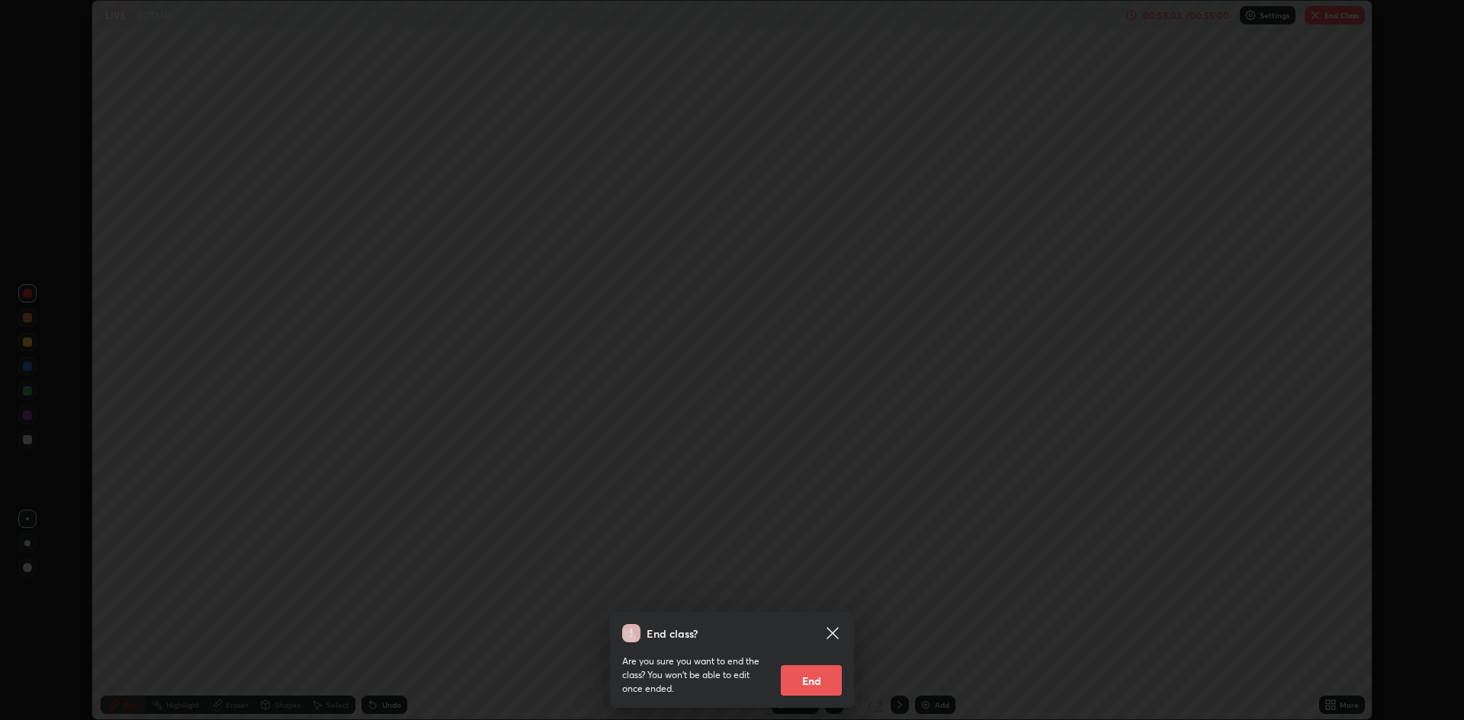
click at [819, 682] on button "End" at bounding box center [811, 681] width 61 height 30
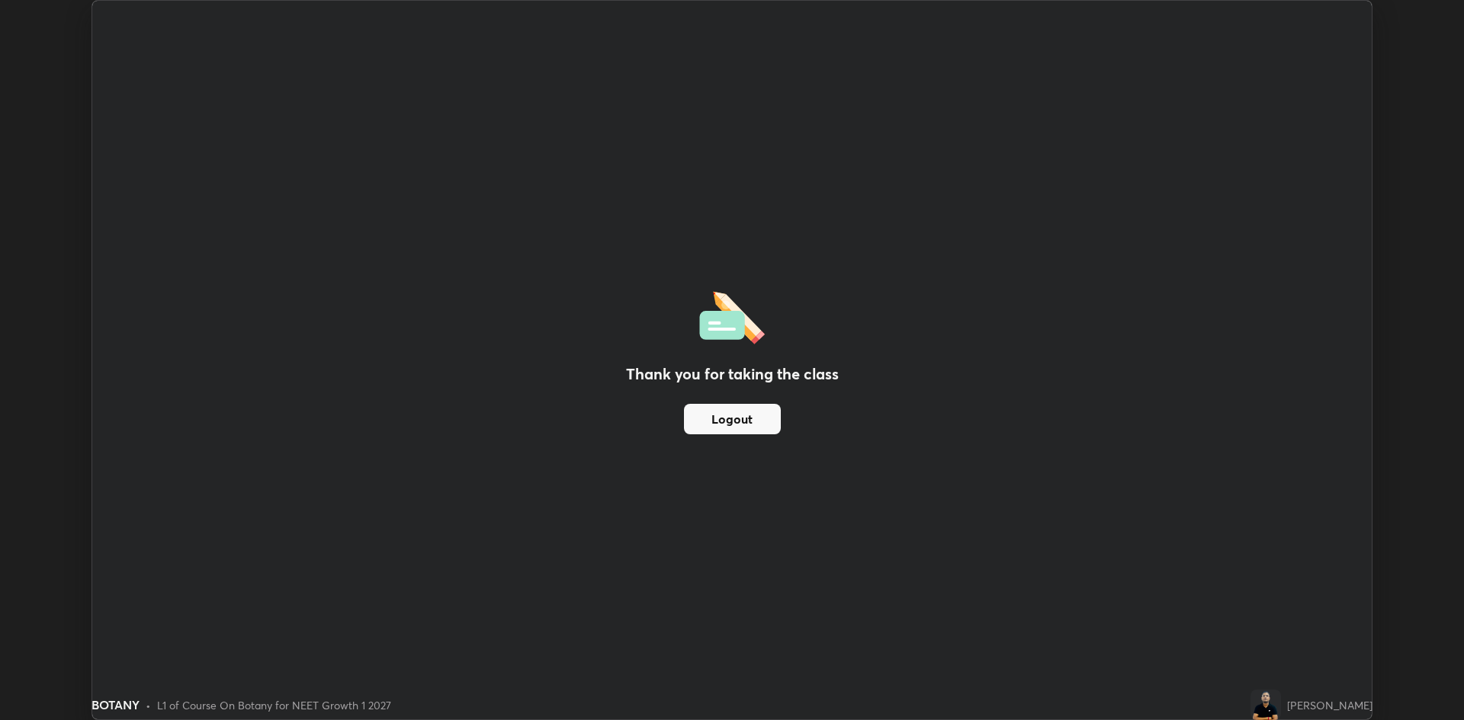
click at [744, 415] on button "Logout" at bounding box center [732, 419] width 97 height 30
click at [733, 430] on button "Logout" at bounding box center [732, 419] width 97 height 30
click at [737, 430] on button "Logout" at bounding box center [732, 419] width 97 height 30
click at [789, 537] on div "Thank you for taking the class Logout" at bounding box center [731, 360] width 1279 height 719
click at [749, 416] on button "Logout" at bounding box center [732, 419] width 97 height 30
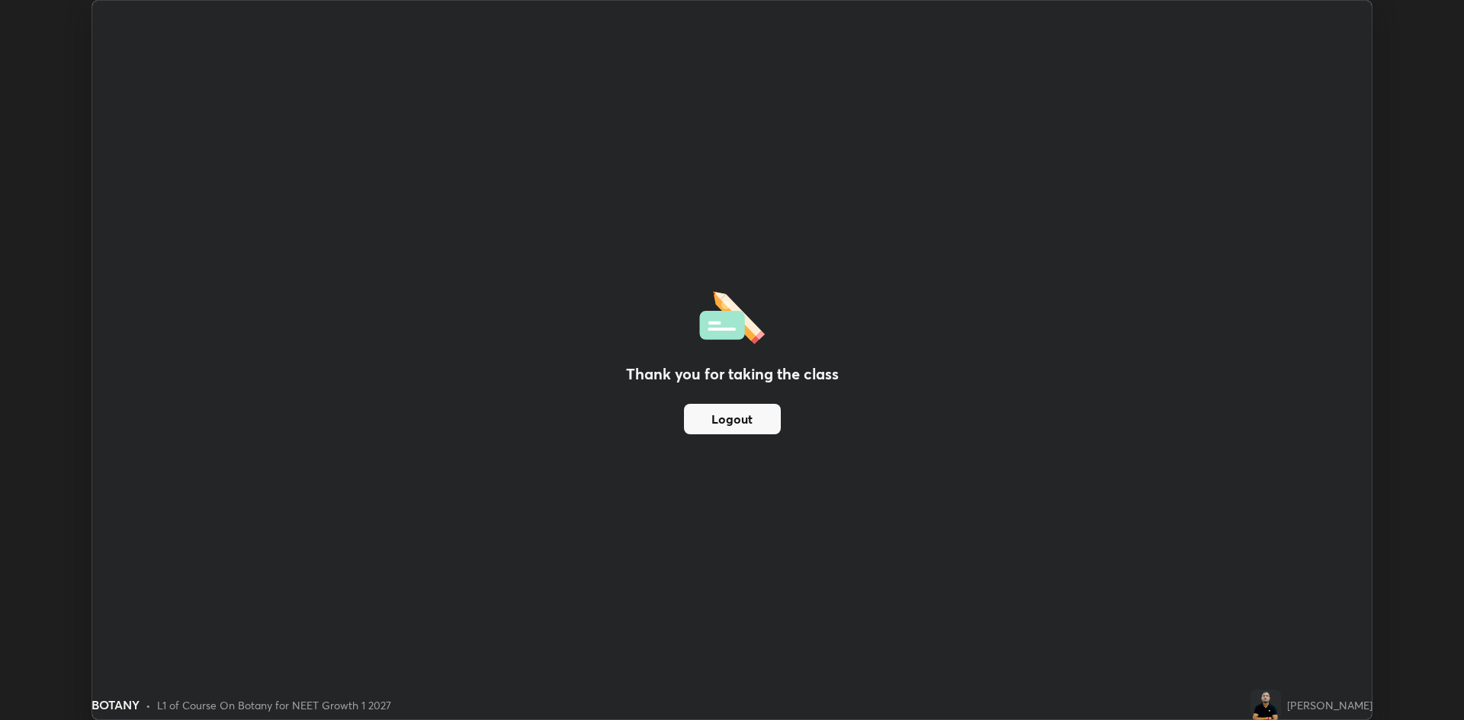
click at [743, 410] on button "Logout" at bounding box center [732, 419] width 97 height 30
click at [852, 486] on div "Thank you for taking the class Logout" at bounding box center [731, 360] width 1279 height 719
click at [749, 431] on button "Logout" at bounding box center [732, 419] width 97 height 30
click at [750, 419] on button "Logout" at bounding box center [732, 419] width 97 height 30
